Goal: Information Seeking & Learning: Learn about a topic

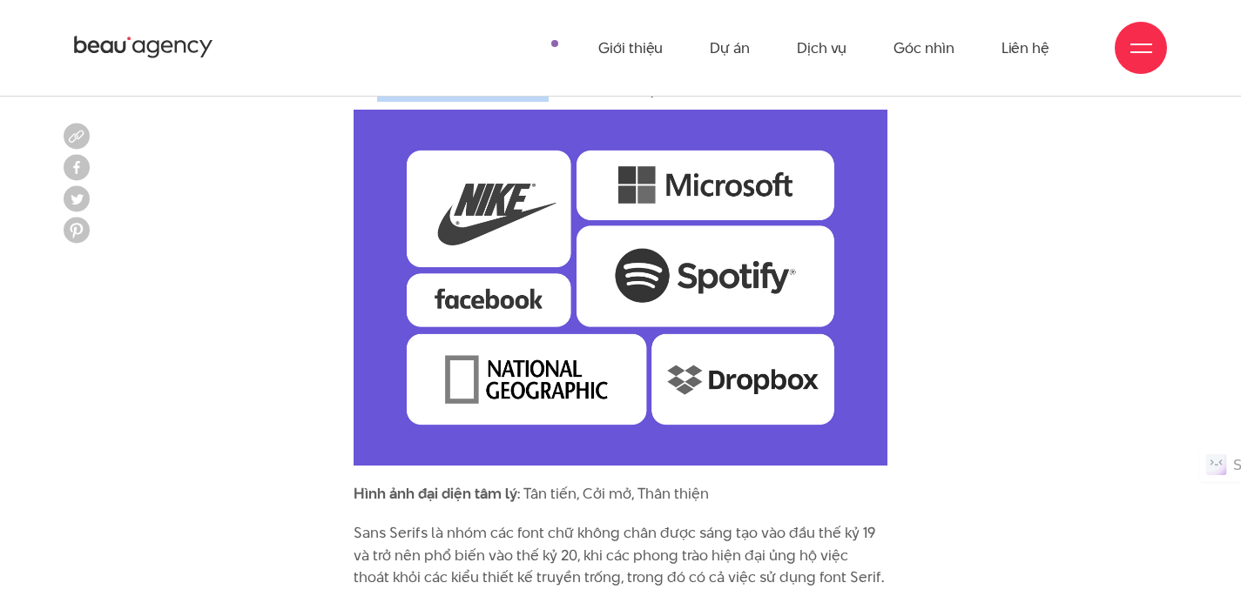
scroll to position [4287, 0]
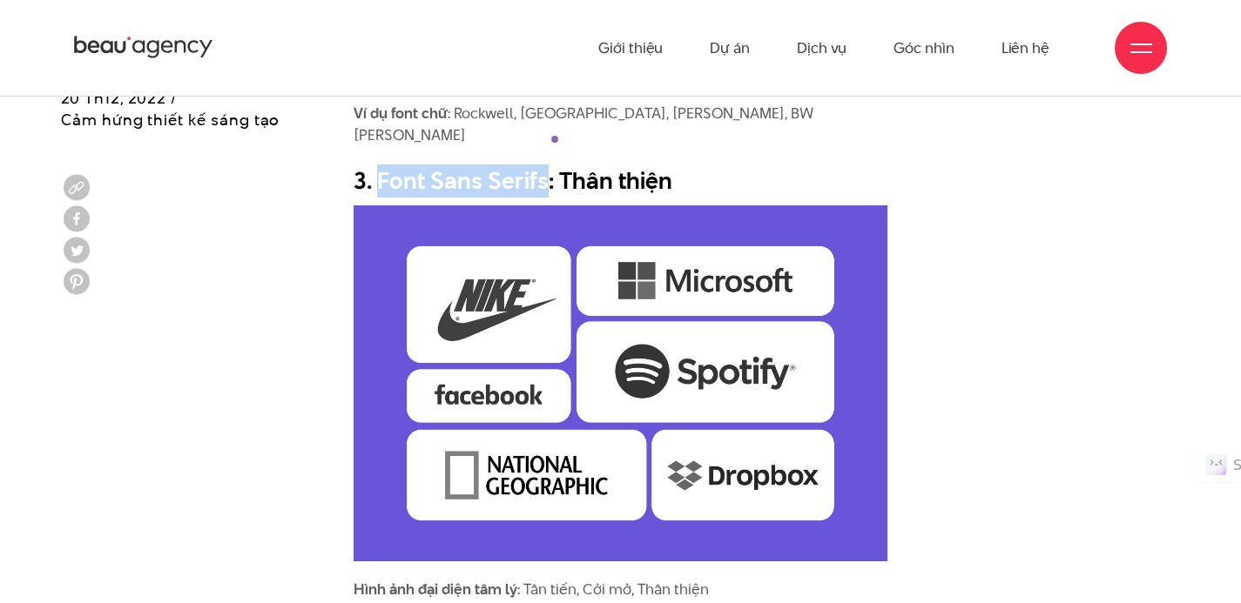
click at [158, 42] on icon at bounding box center [153, 49] width 12 height 17
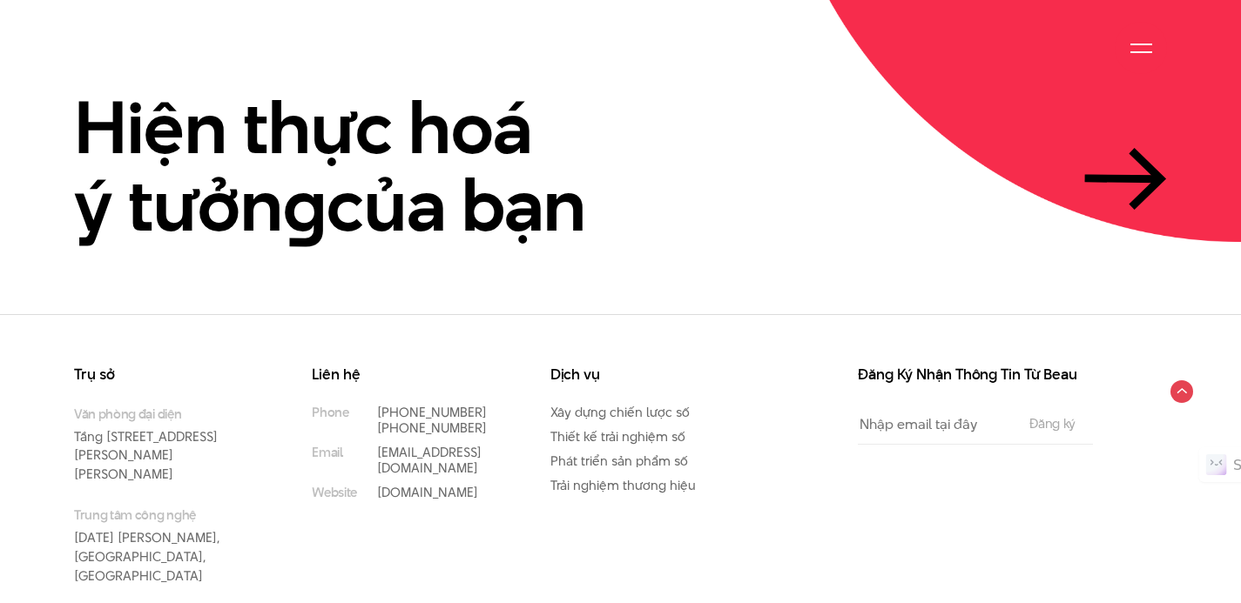
scroll to position [4009, 0]
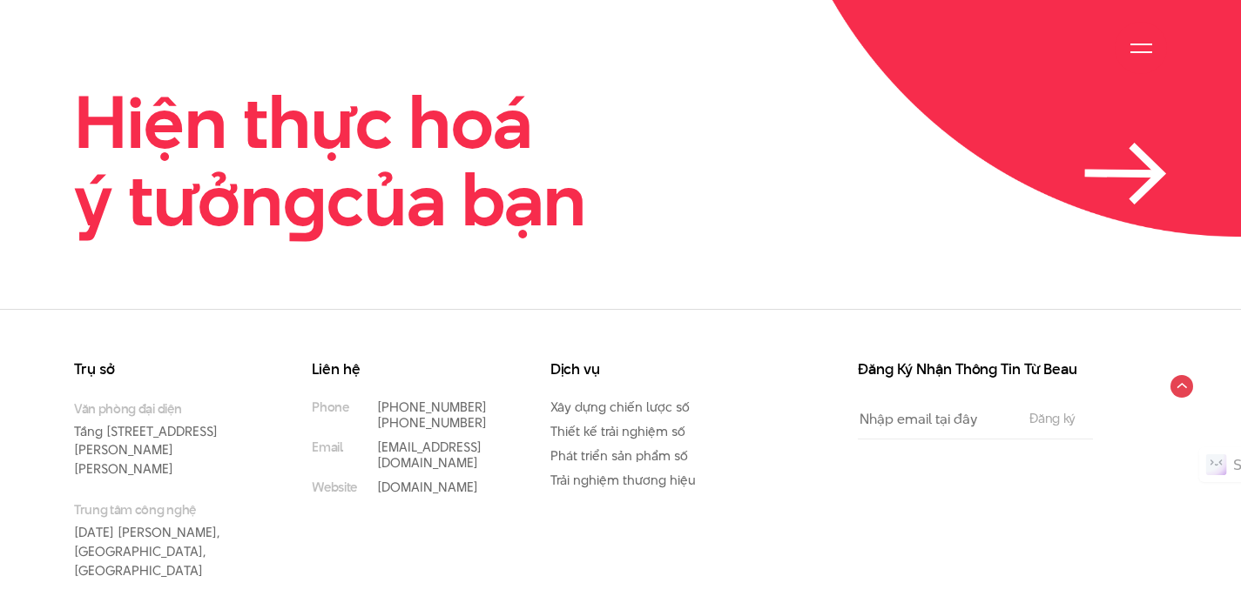
click at [1121, 143] on icon at bounding box center [1125, 174] width 83 height 62
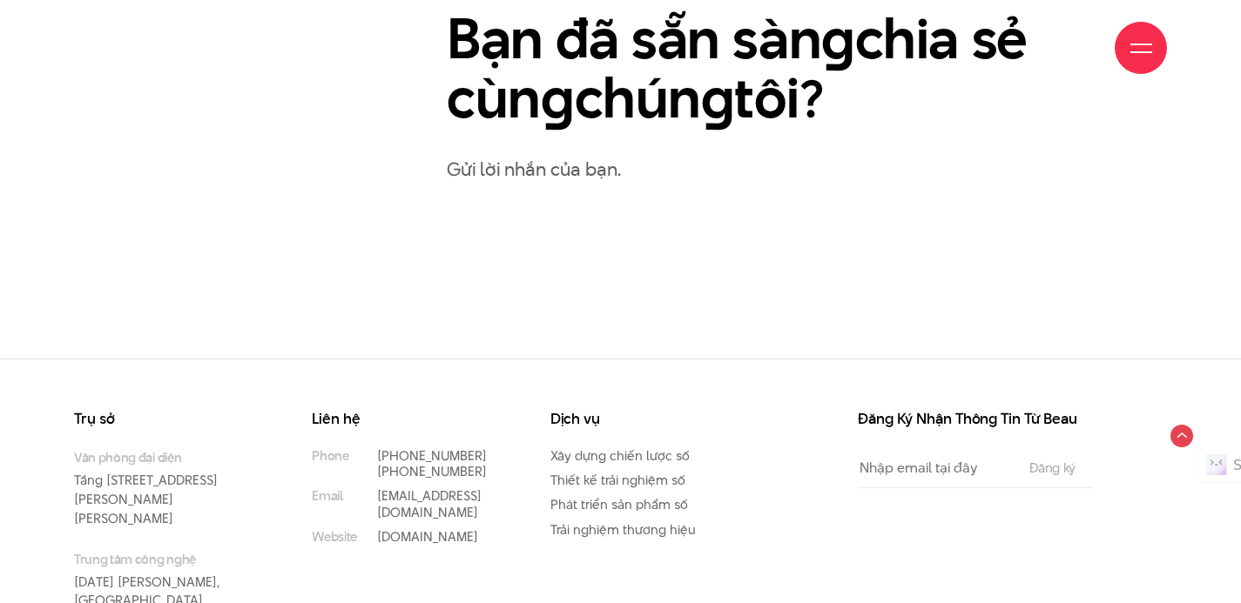
scroll to position [1056, 0]
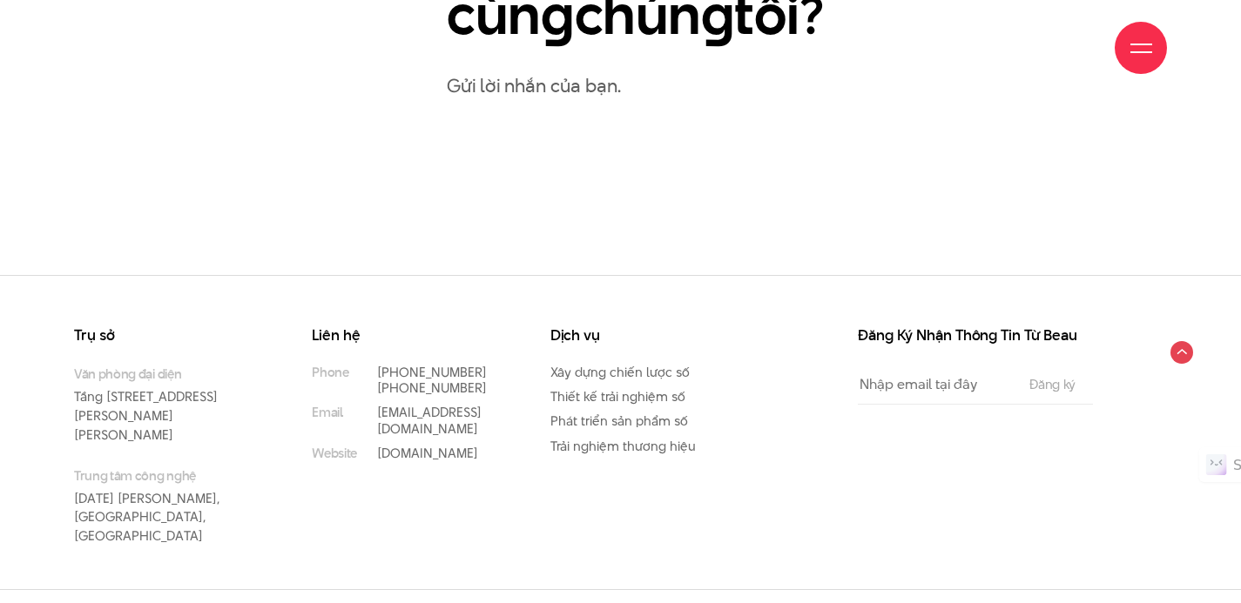
click at [1113, 56] on div "Giới thiệu Dự án Dịch vụ Góc nhìn Liên hệ" at bounding box center [620, 48] width 1093 height 96
click at [1124, 52] on div at bounding box center [1140, 48] width 52 height 52
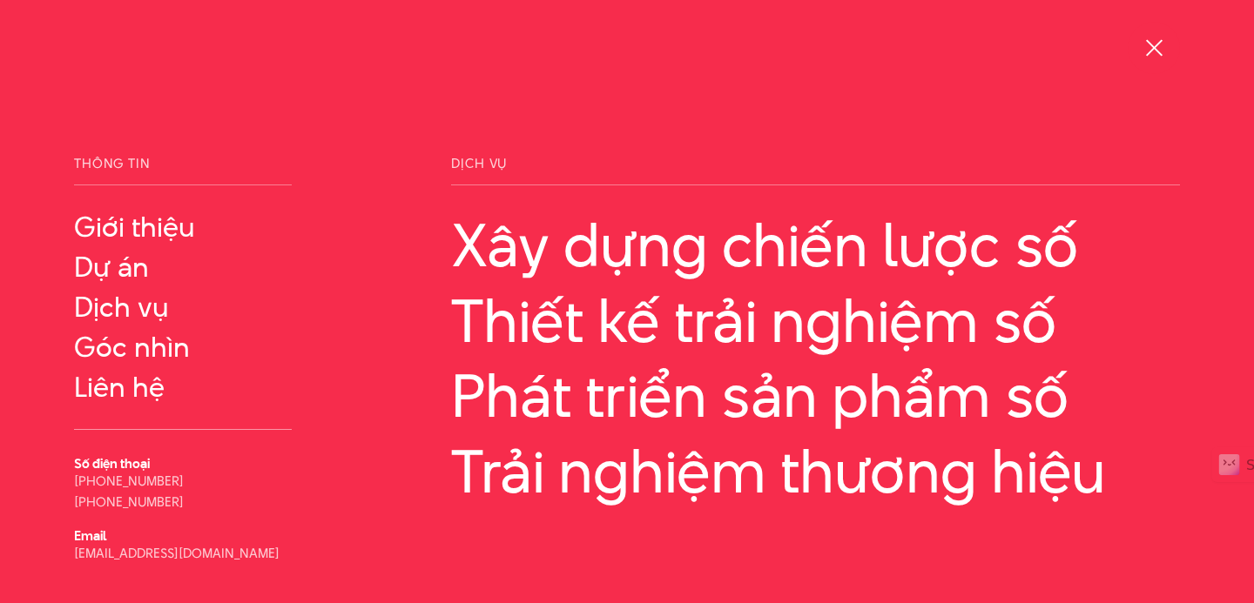
click at [1146, 47] on div at bounding box center [1154, 48] width 22 height 22
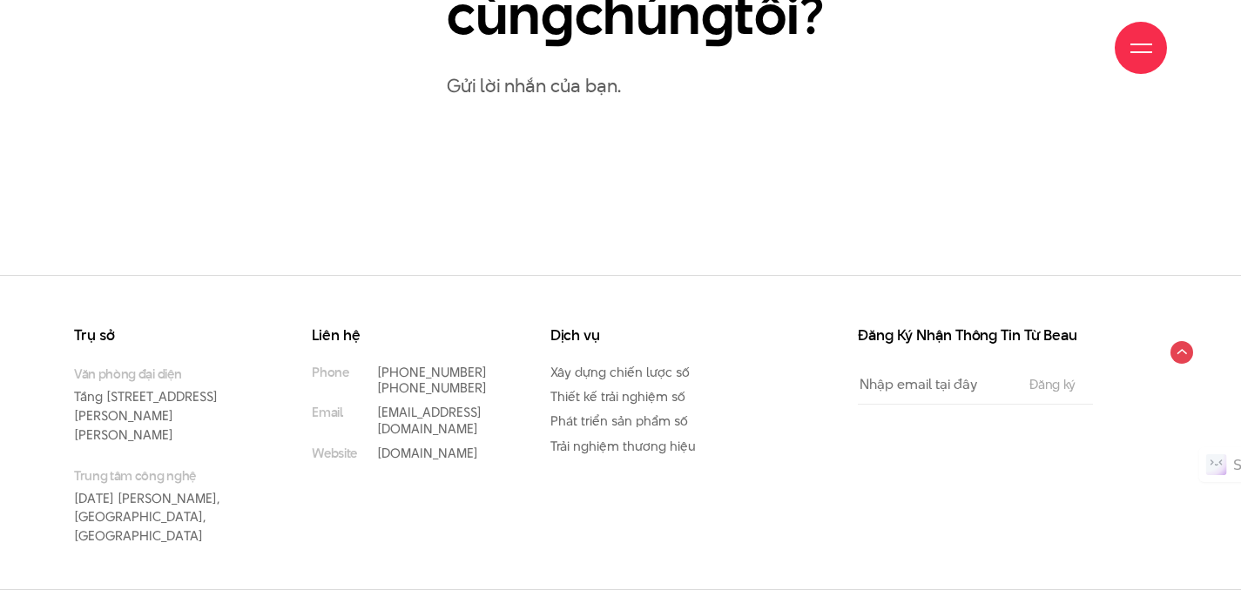
click at [1137, 51] on span at bounding box center [1141, 52] width 22 height 2
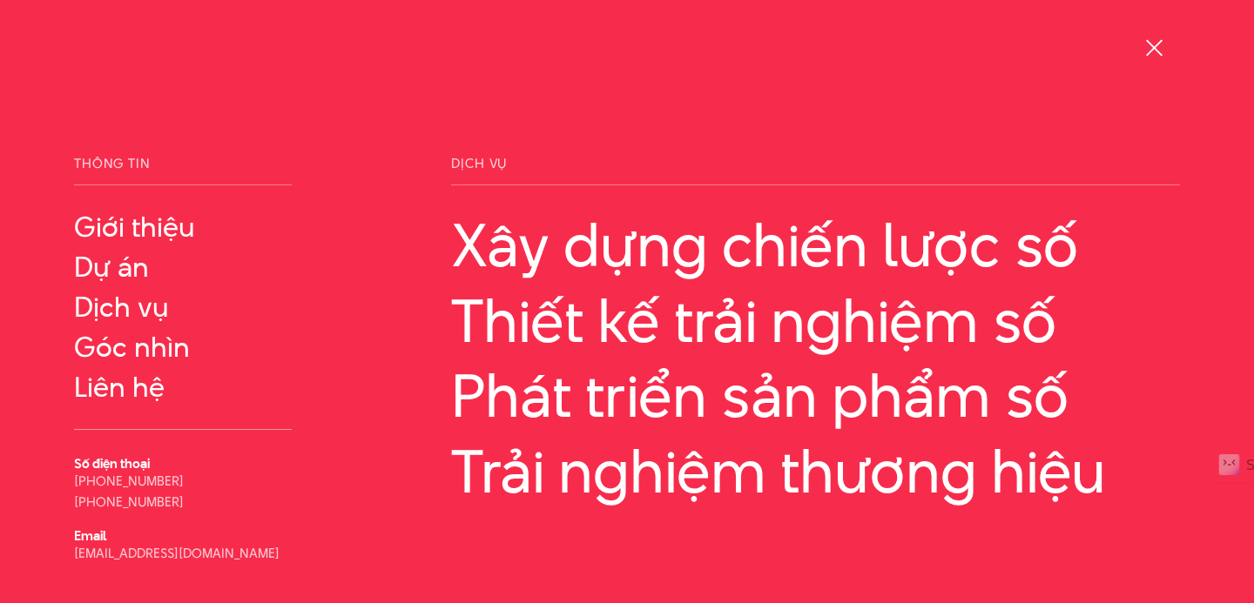
click at [1143, 51] on div at bounding box center [1154, 48] width 22 height 22
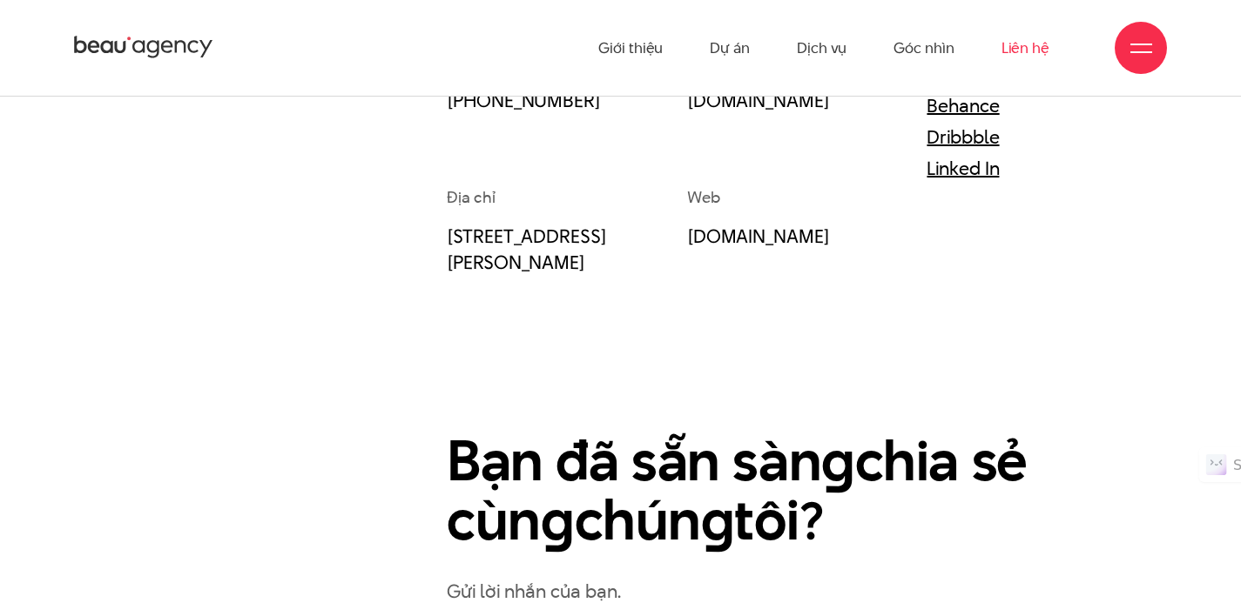
scroll to position [0, 0]
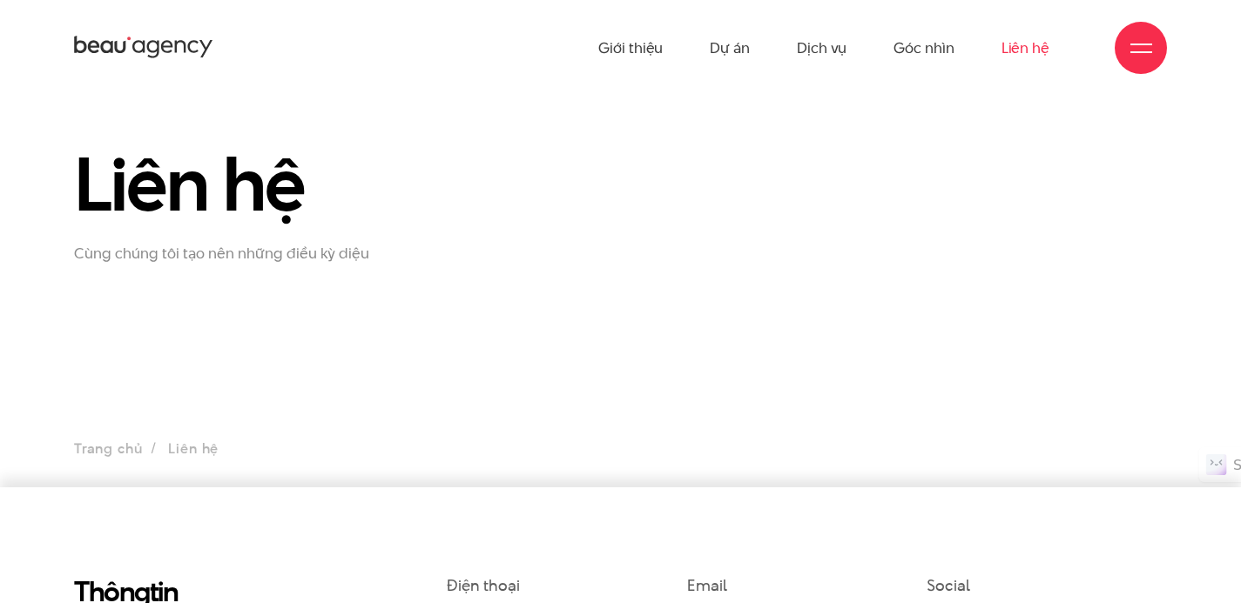
click at [196, 32] on div "Giới thiệu Dự án Dịch vụ Góc nhìn Liên hệ" at bounding box center [620, 48] width 1093 height 96
click at [190, 45] on icon at bounding box center [143, 47] width 139 height 27
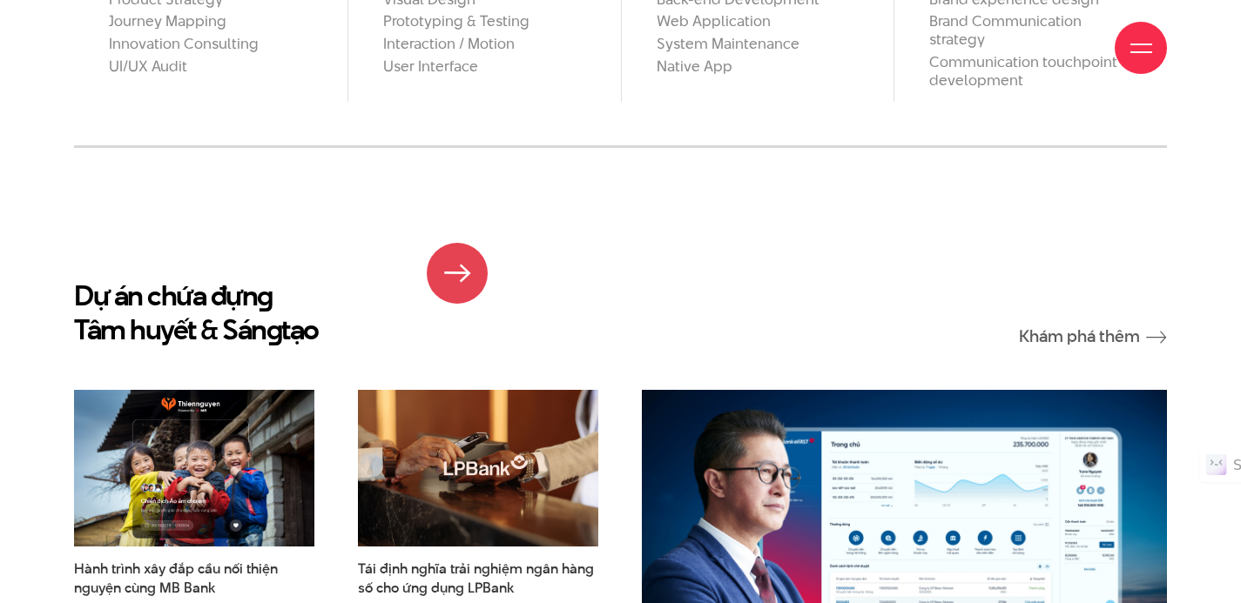
scroll to position [1457, 0]
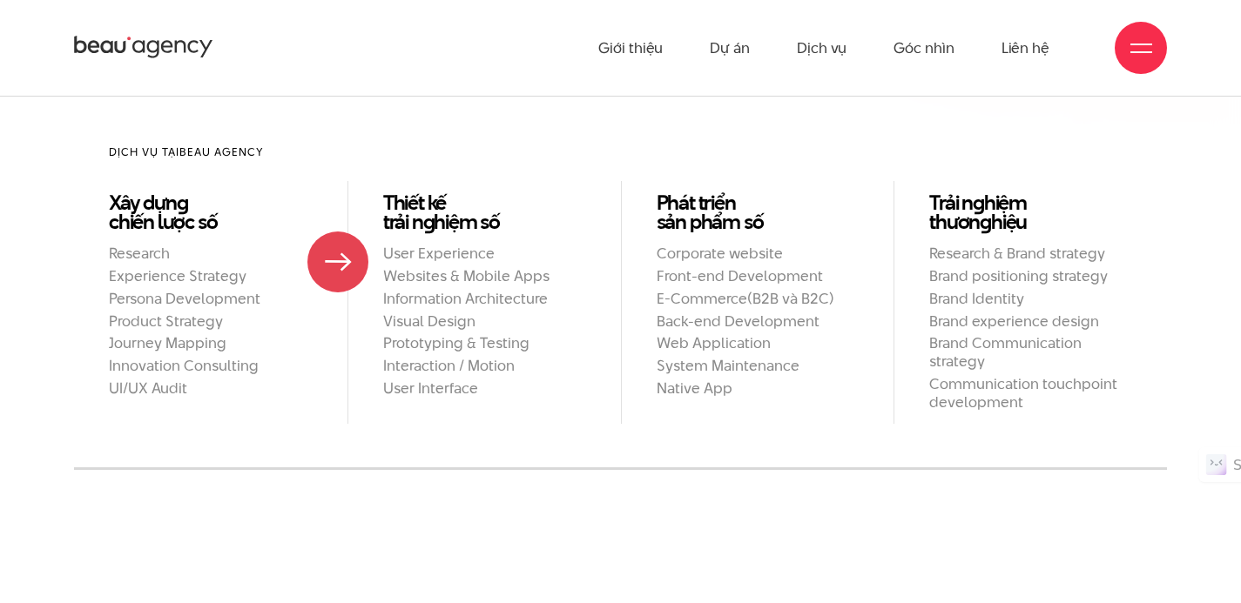
click at [338, 262] on li "Xây dựn g chiến lược số Research Experience Strategy Persona Development Produc…" at bounding box center [210, 302] width 273 height 242
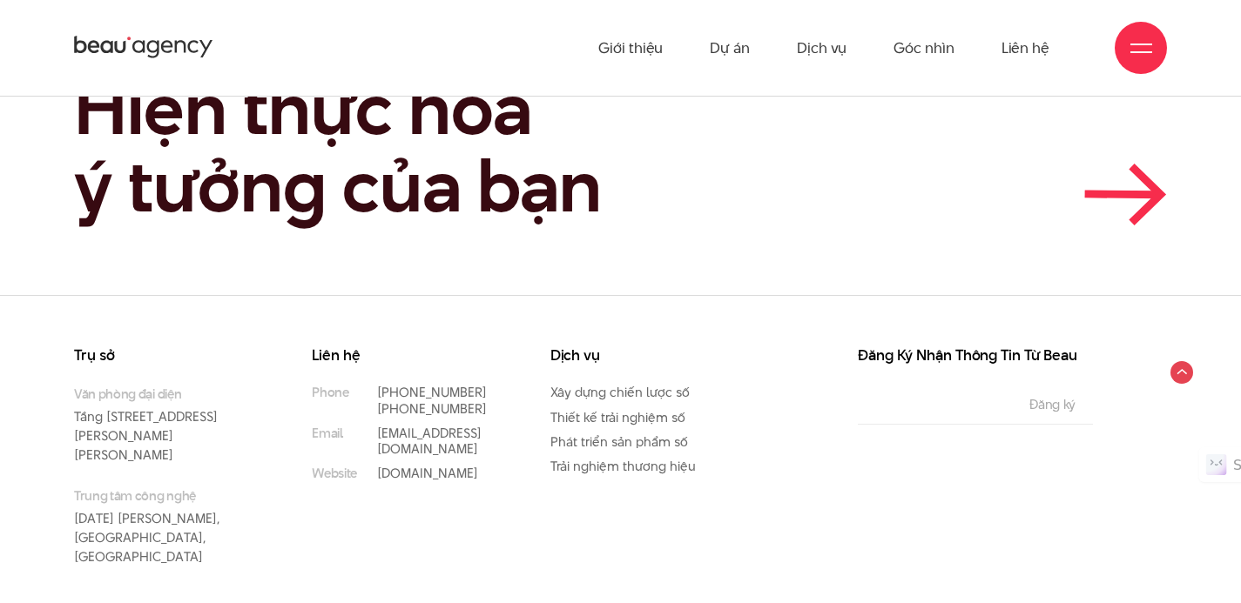
scroll to position [4817, 0]
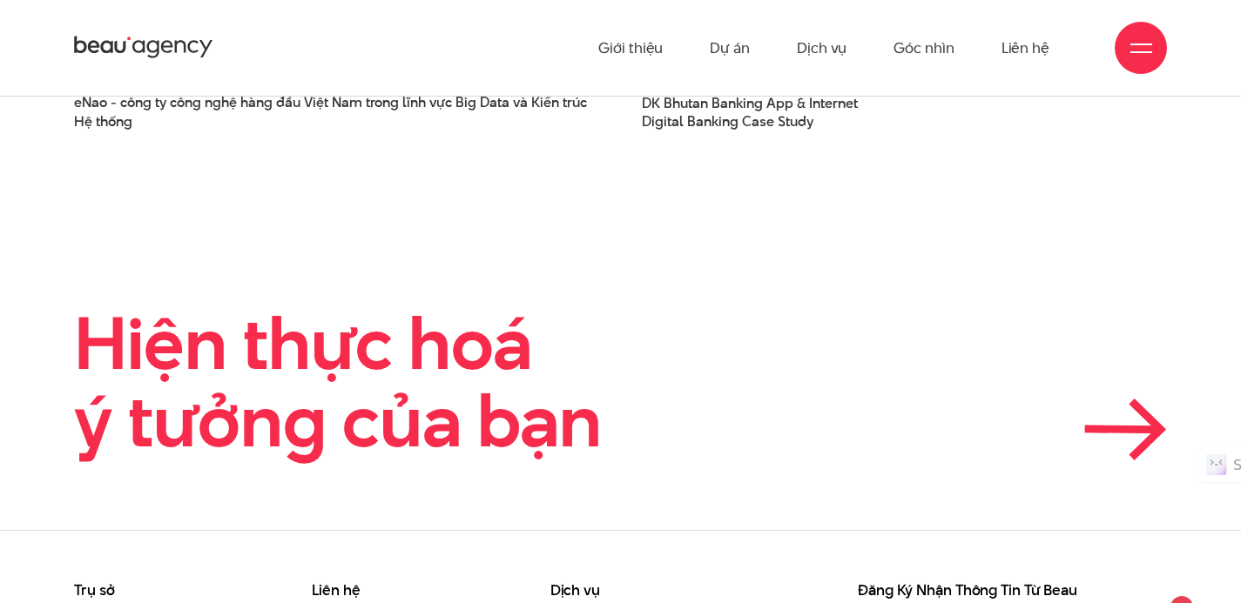
click at [1108, 414] on icon at bounding box center [1125, 430] width 83 height 62
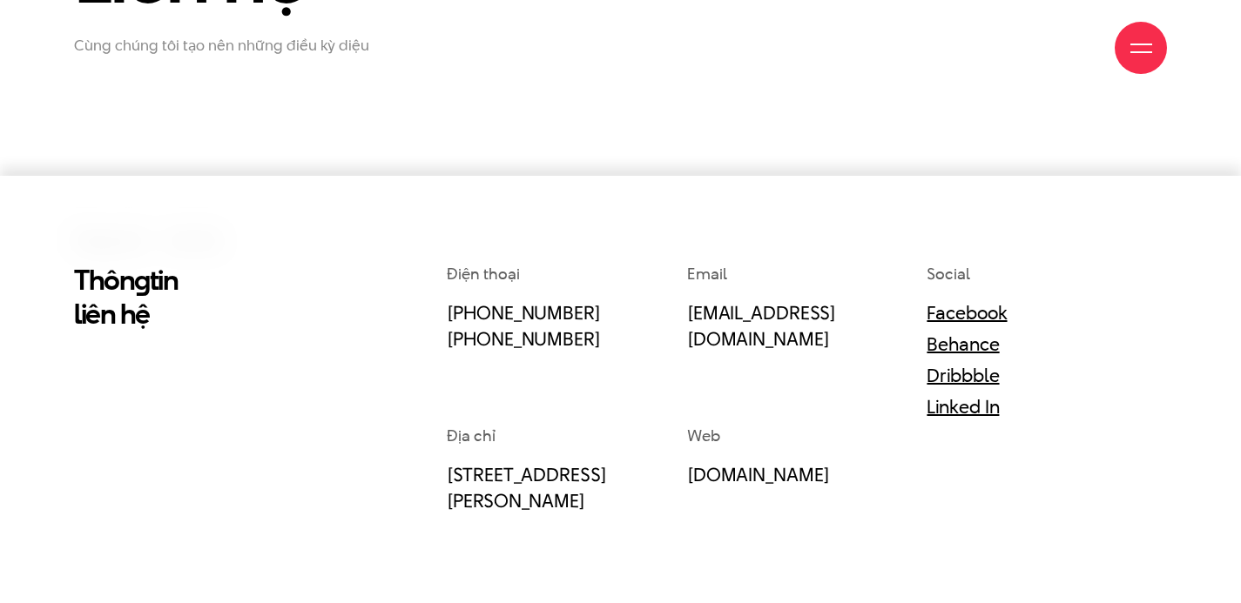
scroll to position [312, 0]
